Goal: Information Seeking & Learning: Check status

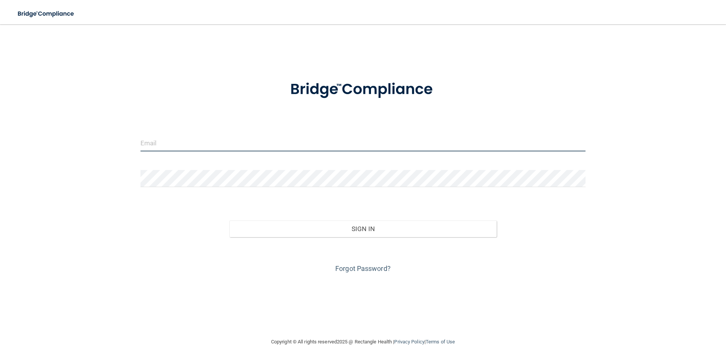
click at [184, 145] on input "email" at bounding box center [362, 142] width 445 height 17
type input "[EMAIL_ADDRESS][DOMAIN_NAME]"
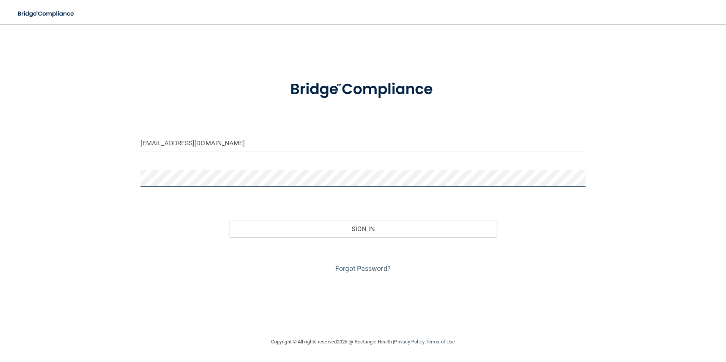
click at [229, 221] on button "Sign In" at bounding box center [362, 229] width 267 height 17
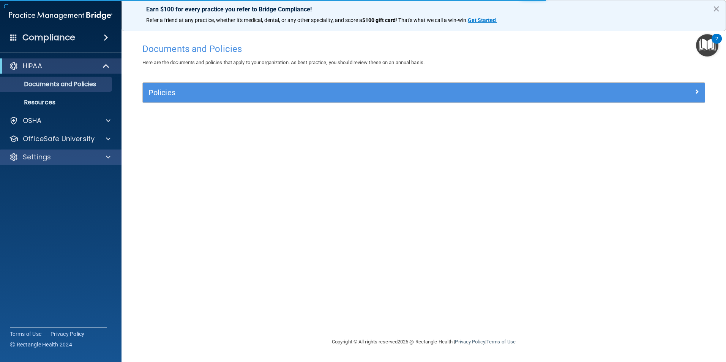
click at [93, 151] on div "Settings" at bounding box center [61, 157] width 122 height 15
click at [107, 152] on div "Settings" at bounding box center [61, 157] width 122 height 15
click at [106, 162] on div "Settings" at bounding box center [61, 157] width 122 height 15
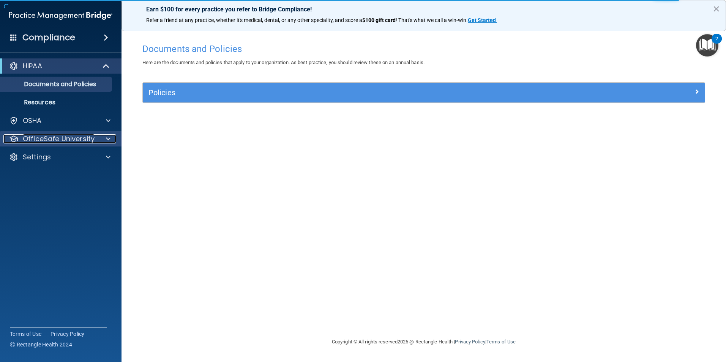
click at [101, 136] on div at bounding box center [107, 138] width 19 height 9
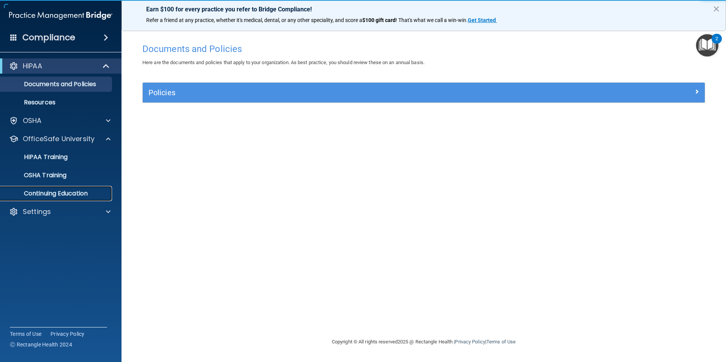
click at [86, 194] on p "Continuing Education" at bounding box center [57, 194] width 104 height 8
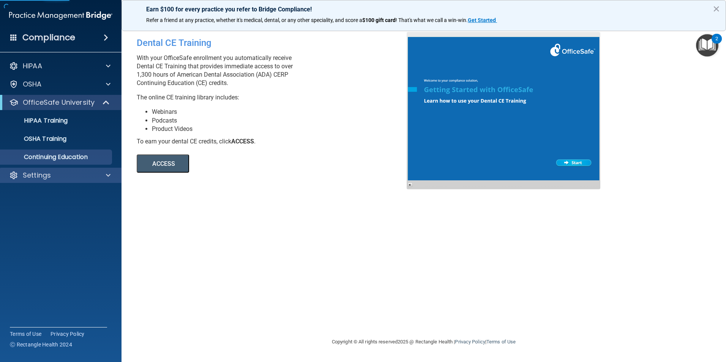
click at [91, 169] on div "Settings" at bounding box center [61, 175] width 122 height 15
click at [104, 176] on div at bounding box center [107, 175] width 19 height 9
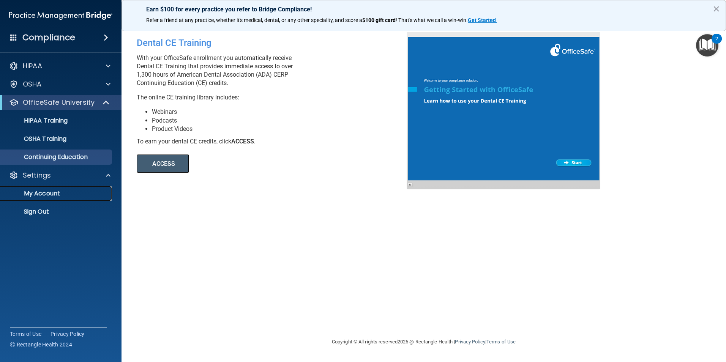
click at [53, 193] on p "My Account" at bounding box center [57, 194] width 104 height 8
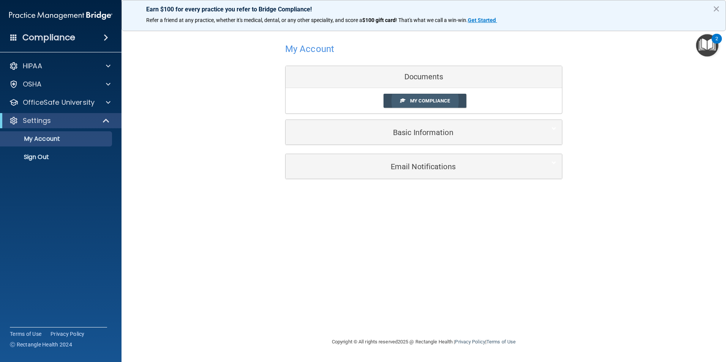
click at [438, 103] on span "My Compliance" at bounding box center [430, 101] width 40 height 6
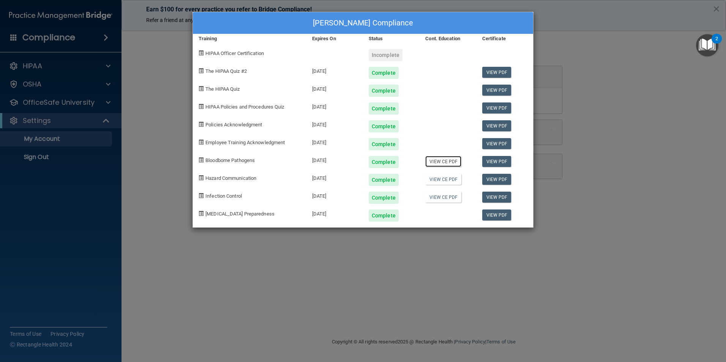
click at [448, 161] on link "View CE PDF" at bounding box center [443, 161] width 36 height 11
click at [395, 58] on div "Incomplete" at bounding box center [386, 55] width 34 height 12
click at [439, 181] on link "View CE PDF" at bounding box center [443, 179] width 36 height 11
click at [445, 194] on link "View CE PDF" at bounding box center [443, 197] width 36 height 11
click at [444, 219] on div at bounding box center [448, 213] width 57 height 18
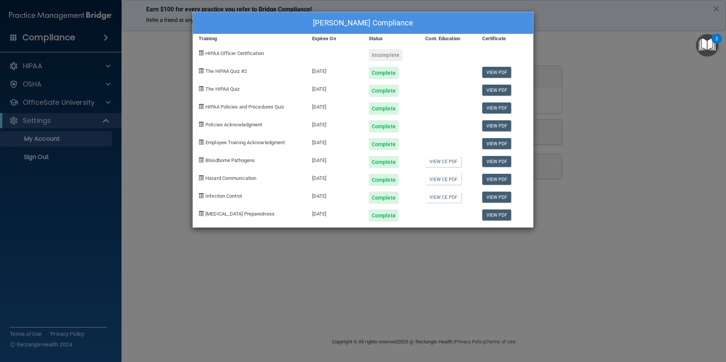
click at [444, 219] on div at bounding box center [448, 213] width 57 height 18
click at [443, 214] on div at bounding box center [448, 213] width 57 height 18
click at [640, 100] on div "[PERSON_NAME] Compliance Training Expires On Status Cont. Education Certificate…" at bounding box center [363, 181] width 726 height 362
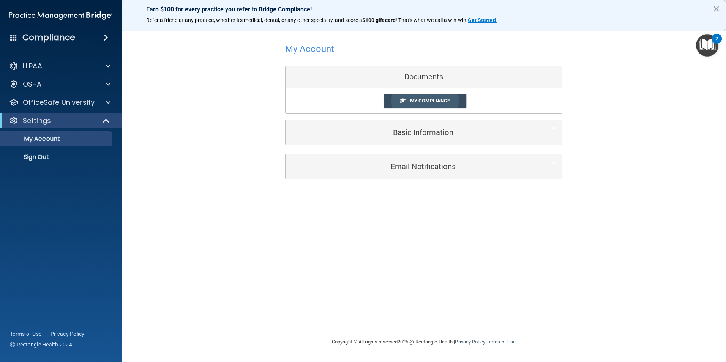
click at [428, 100] on span "My Compliance" at bounding box center [430, 101] width 40 height 6
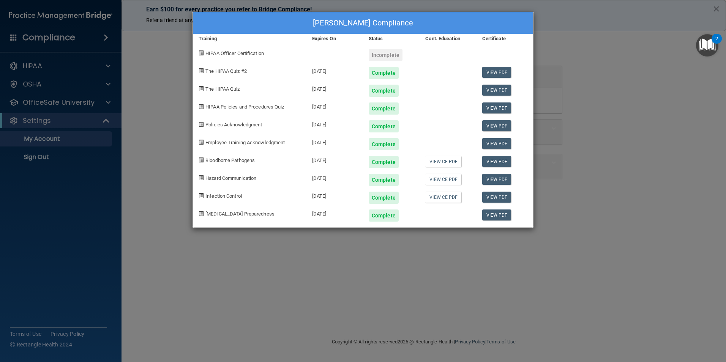
click at [601, 39] on div "[PERSON_NAME] Compliance Training Expires On Status Cont. Education Certificate…" at bounding box center [363, 181] width 726 height 362
